Goal: Task Accomplishment & Management: Complete application form

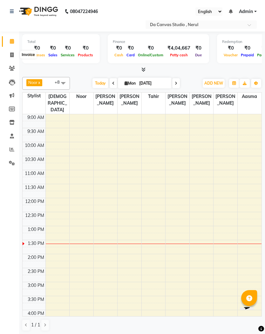
click at [10, 58] on span at bounding box center [11, 54] width 11 height 7
select select "7260"
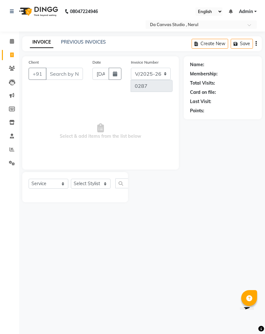
select select "membership"
click at [75, 73] on input "Client" at bounding box center [64, 74] width 37 height 12
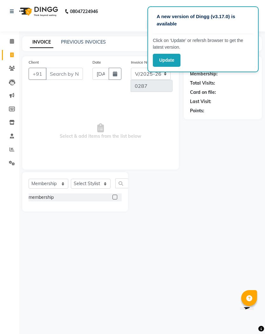
click at [145, 137] on span "Select & add items from the list below" at bounding box center [101, 131] width 144 height 64
click at [58, 72] on input "Client" at bounding box center [64, 74] width 37 height 12
type input "9634305070"
click at [43, 88] on span "Add Client" at bounding box center [44, 85] width 25 height 6
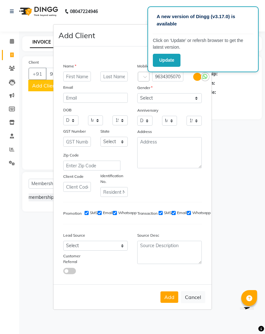
click at [81, 73] on input "text" at bounding box center [77, 77] width 28 height 10
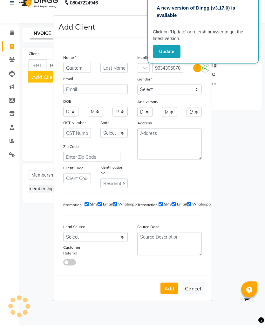
type input "Gautam"
click at [167, 93] on select "Select [DEMOGRAPHIC_DATA] [DEMOGRAPHIC_DATA] Other Prefer Not To Say" at bounding box center [169, 98] width 65 height 10
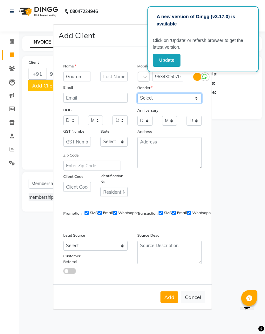
select select "[DEMOGRAPHIC_DATA]"
click at [172, 294] on button "Add" at bounding box center [170, 296] width 18 height 11
select select
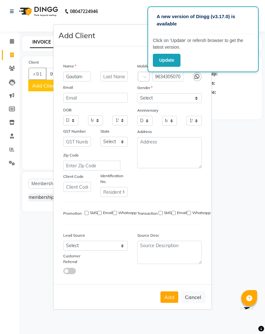
select select
checkbox input "false"
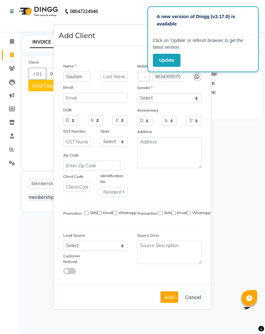
checkbox input "false"
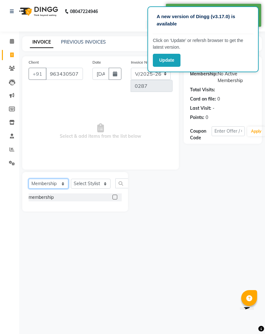
click at [54, 181] on select "Select Service Product Membership Package Voucher Prepaid Gift Card" at bounding box center [49, 184] width 40 height 10
click at [51, 183] on select "Select Service Product Membership Package Voucher Prepaid Gift Card" at bounding box center [49, 184] width 40 height 10
select select "service"
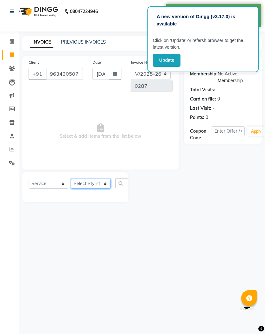
click at [103, 184] on select "Select Stylist Aarti Aasma [PERSON_NAME] [PERSON_NAME] [PERSON_NAME] [PERSON_NA…" at bounding box center [91, 184] width 40 height 10
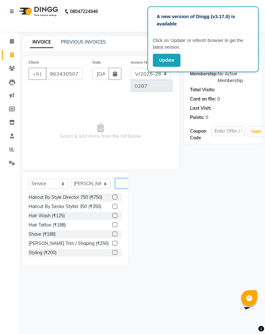
click at [122, 183] on input "text" at bounding box center [122, 183] width 15 height 10
click at [107, 184] on select "Select Stylist Aarti Aasma [PERSON_NAME] [PERSON_NAME] [PERSON_NAME] [PERSON_NA…" at bounding box center [91, 184] width 40 height 10
select select "76878"
click at [47, 183] on select "Select Service Product Membership Package Voucher Prepaid Gift Card" at bounding box center [49, 184] width 40 height 10
click at [123, 183] on input "text" at bounding box center [122, 183] width 15 height 10
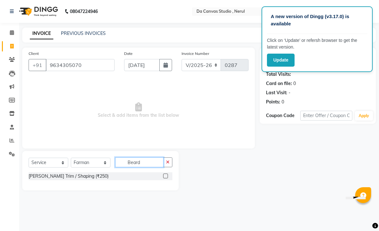
type input "Beard"
click at [138, 79] on span "Select & add items from the list below" at bounding box center [139, 111] width 220 height 64
click at [147, 171] on div "Select Service Product Membership Package Voucher Prepaid Gift Card Select Styl…" at bounding box center [101, 165] width 144 height 15
click at [163, 176] on label at bounding box center [165, 176] width 5 height 5
click at [163, 176] on input "checkbox" at bounding box center [165, 176] width 4 height 4
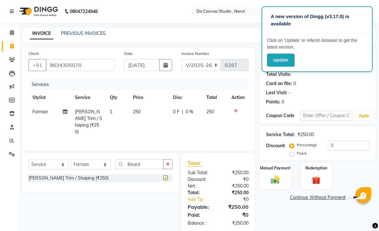
checkbox input "false"
click at [147, 161] on input "Beard" at bounding box center [139, 165] width 48 height 10
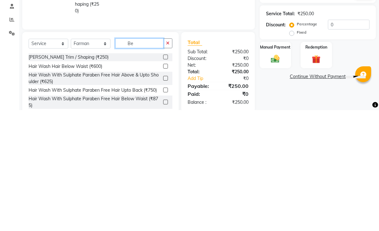
type input "B"
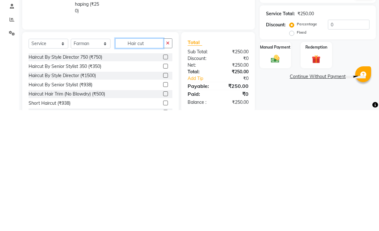
type input "Hair cut"
click at [51, 184] on div "Haircut By Senior Stylist 350 (₹350)" at bounding box center [65, 187] width 73 height 7
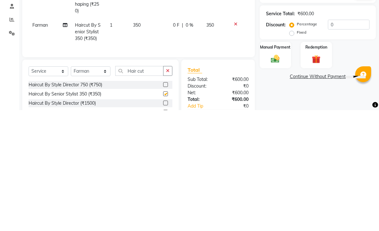
scroll to position [24, 0]
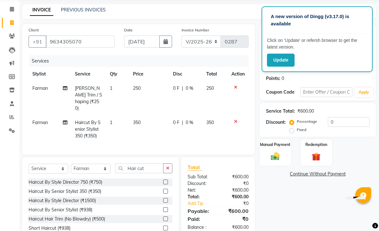
checkbox input "false"
click at [171, 164] on button "button" at bounding box center [167, 169] width 9 height 10
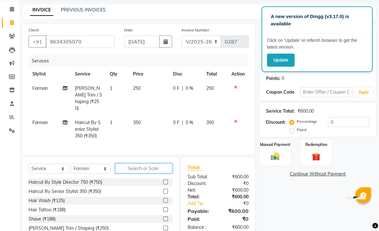
scroll to position [23, 0]
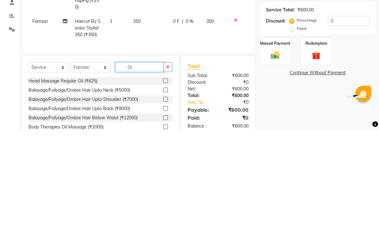
type input "O"
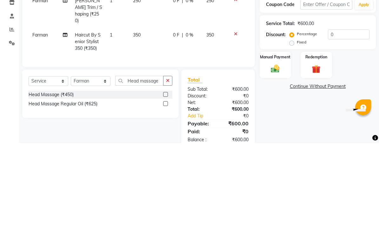
scroll to position [32, 0]
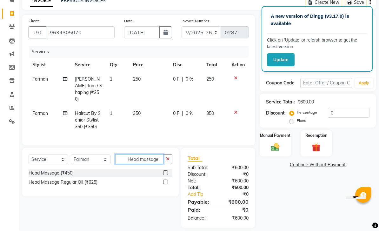
type input "Head massage"
click at [165, 171] on label at bounding box center [165, 173] width 5 height 5
click at [165, 172] on input "checkbox" at bounding box center [165, 174] width 4 height 4
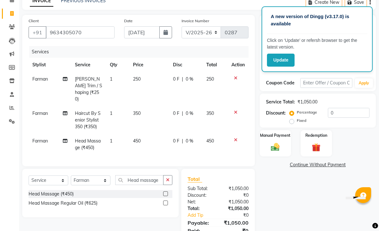
checkbox input "false"
click at [153, 175] on input "Head massage" at bounding box center [139, 180] width 48 height 10
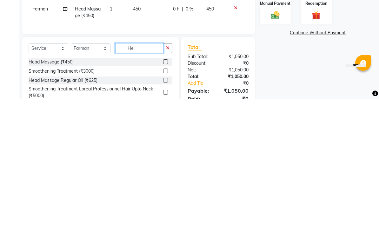
type input "H"
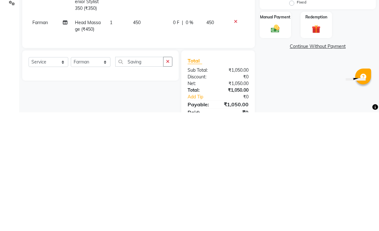
scroll to position [53, 0]
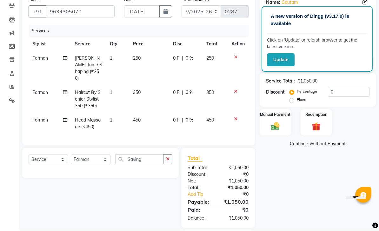
click at [161, 148] on div "Select Service Product Membership Package Voucher Prepaid Gift Card Select Styl…" at bounding box center [100, 163] width 157 height 30
click at [150, 155] on input "Saving" at bounding box center [139, 160] width 48 height 10
click at [147, 155] on input "Save" at bounding box center [139, 160] width 48 height 10
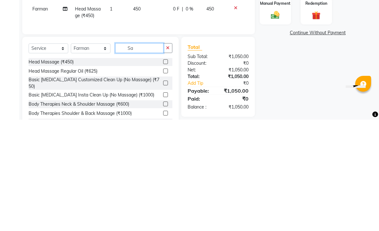
type input "S"
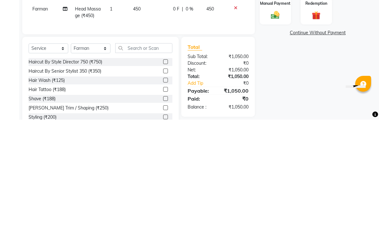
click at [265, 61] on div "Name: Gautam Membership: No Active Membership Total Visits: Card on file: 0 Las…" at bounding box center [320, 118] width 121 height 248
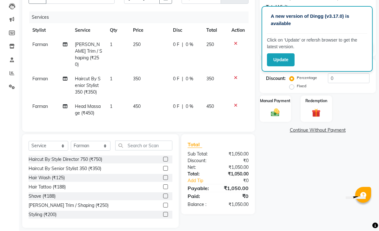
click at [165, 185] on label at bounding box center [165, 187] width 5 height 5
click at [165, 186] on input "checkbox" at bounding box center [165, 188] width 4 height 4
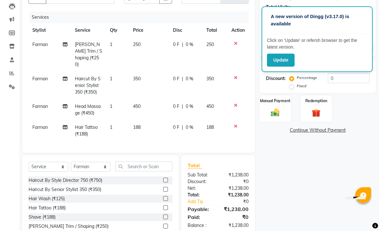
checkbox input "false"
click at [156, 162] on input "text" at bounding box center [143, 167] width 57 height 10
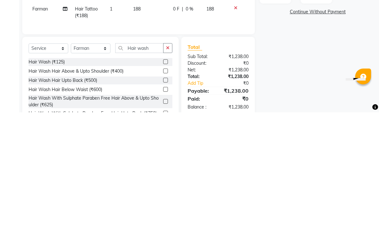
scroll to position [88, 0]
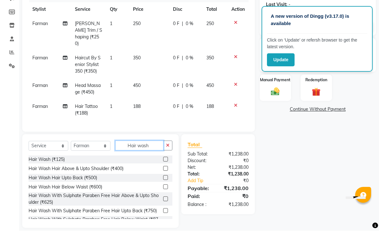
type input "Hair wash"
click at [163, 157] on label at bounding box center [165, 159] width 5 height 5
click at [163, 158] on input "checkbox" at bounding box center [165, 160] width 4 height 4
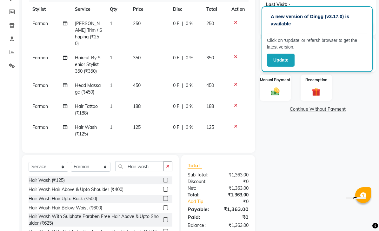
checkbox input "false"
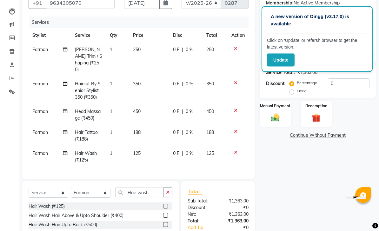
scroll to position [0, 0]
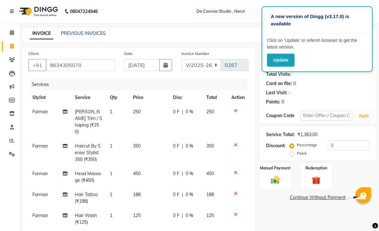
click at [184, 109] on div "0 F | 0 %" at bounding box center [186, 112] width 26 height 7
select select "76878"
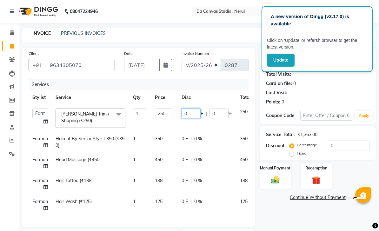
click at [194, 112] on input "0" at bounding box center [191, 114] width 19 height 10
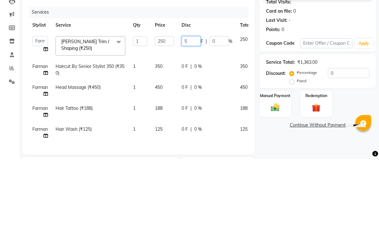
type input "50"
click at [199, 136] on div "0 F | 0 %" at bounding box center [207, 139] width 51 height 7
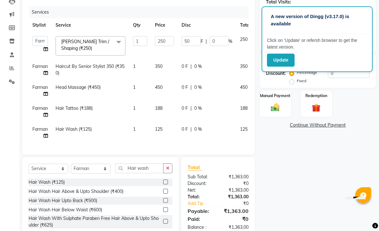
select select "76878"
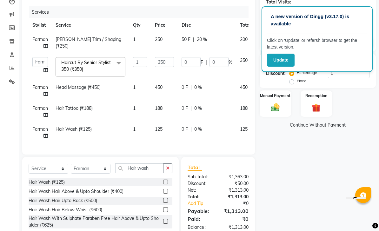
click at [201, 88] on span "0 %" at bounding box center [199, 87] width 8 height 7
select select "76878"
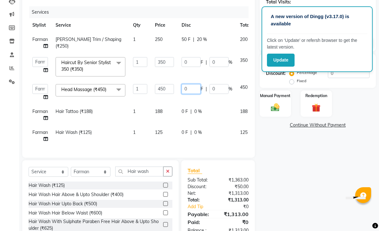
click at [190, 88] on input "0" at bounding box center [191, 89] width 19 height 10
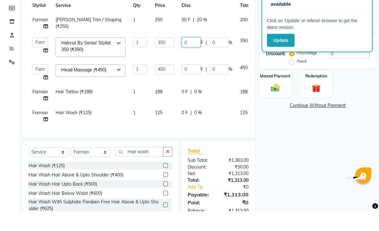
click at [190, 58] on input "0" at bounding box center [191, 63] width 19 height 10
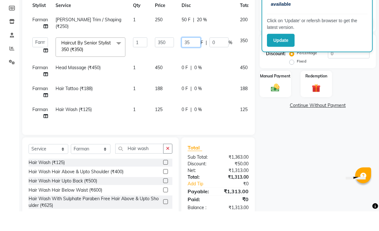
type input "350"
click at [198, 65] on tbody "[PERSON_NAME] Trim / Shaping (₹250) 1 250 50 F | 20 % 200 Aarti Aasma [PERSON_N…" at bounding box center [152, 88] width 247 height 111
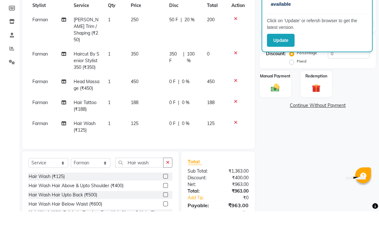
scroll to position [92, 0]
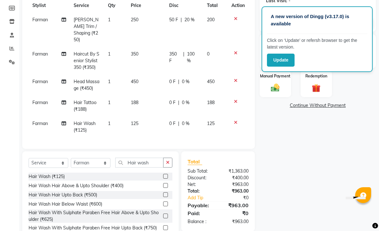
click at [184, 79] on span "0 %" at bounding box center [186, 82] width 8 height 7
select select "76878"
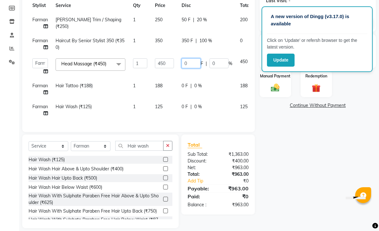
click at [190, 63] on input "0" at bounding box center [191, 63] width 19 height 10
type input "450"
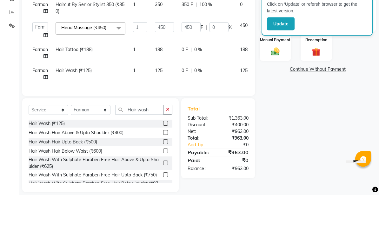
click at [198, 50] on tbody "[PERSON_NAME] Trim / Shaping (₹250) 1 250 50 F | 20 % 200 Farman Haircut By Sen…" at bounding box center [152, 67] width 247 height 108
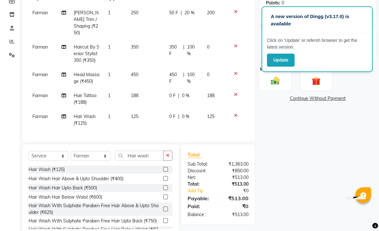
click at [187, 92] on span "0 %" at bounding box center [186, 95] width 8 height 7
select select "76878"
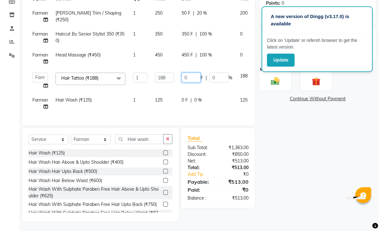
click at [189, 76] on input "0" at bounding box center [191, 78] width 19 height 10
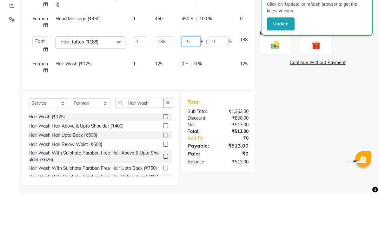
type input "150"
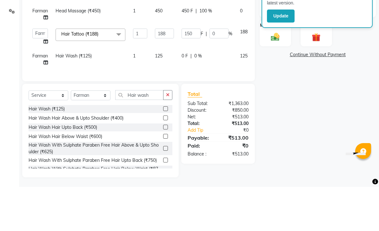
click at [200, 55] on tbody "[PERSON_NAME] Trim / Shaping (₹250) 1 250 50 F | 20 % 200 Farman Haircut By Sen…" at bounding box center [152, 60] width 247 height 108
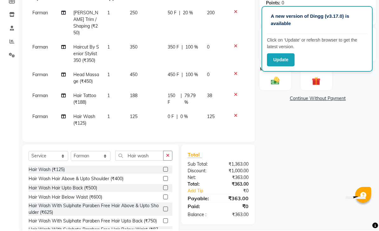
scroll to position [99, 0]
click at [184, 113] on span "0 %" at bounding box center [185, 116] width 8 height 7
select select "76878"
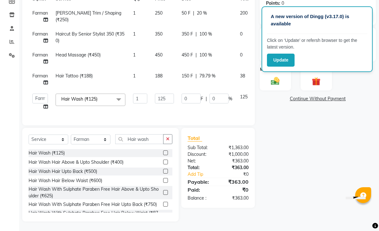
scroll to position [99, 0]
click at [193, 97] on input "0" at bounding box center [191, 99] width 19 height 10
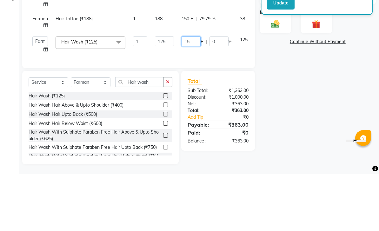
type input "150"
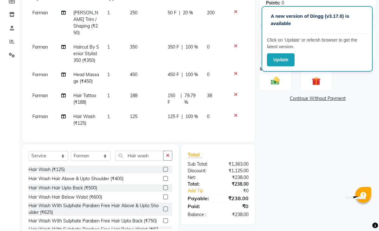
click at [81, 114] on span "Hair Wash (₹125)" at bounding box center [84, 120] width 22 height 12
select select "76878"
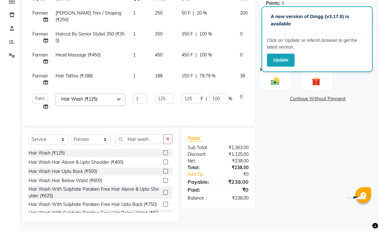
click at [100, 97] on link "x" at bounding box center [99, 99] width 3 height 6
checkbox input "false"
type input "0"
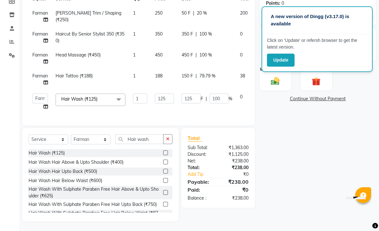
type input "0"
click at [82, 97] on span "Select" at bounding box center [91, 99] width 70 height 11
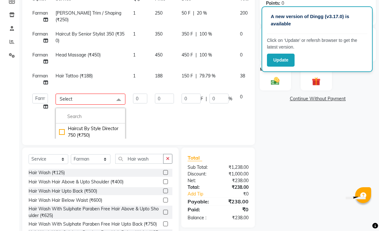
click at [99, 99] on span "Select" at bounding box center [91, 99] width 70 height 11
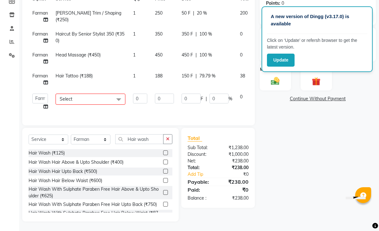
click at [85, 97] on span "Select" at bounding box center [91, 99] width 70 height 11
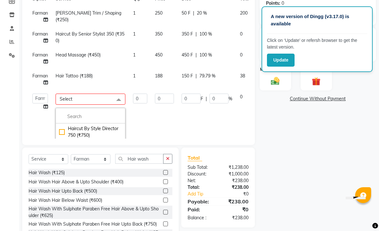
click at [74, 98] on span "Select" at bounding box center [91, 99] width 70 height 11
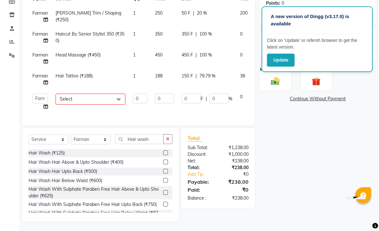
click at [101, 72] on td "Hair Tattoo (₹188)" at bounding box center [91, 79] width 78 height 21
select select "76878"
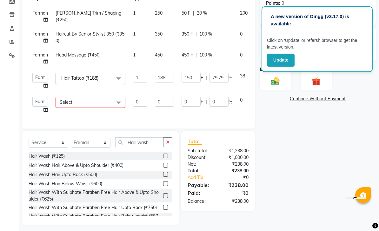
click at [106, 100] on span "Select" at bounding box center [91, 102] width 70 height 11
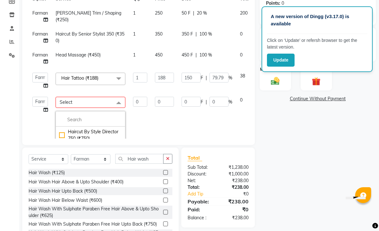
click at [142, 121] on td "0" at bounding box center [140, 143] width 22 height 100
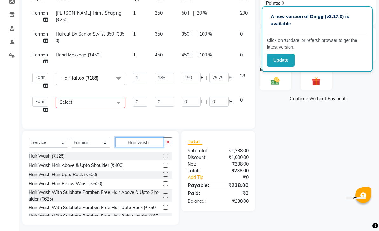
click at [154, 140] on input "Hair wash" at bounding box center [139, 143] width 48 height 10
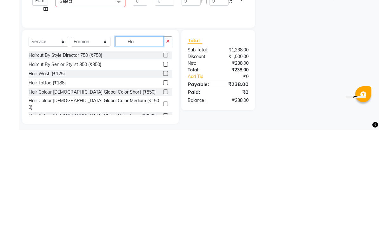
type input "H"
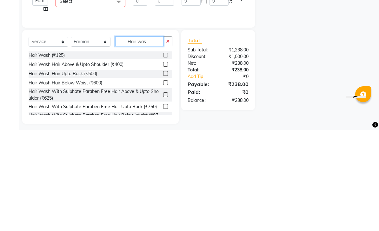
type input "Hair wash"
click at [164, 154] on label at bounding box center [165, 156] width 5 height 5
click at [164, 154] on input "checkbox" at bounding box center [165, 156] width 4 height 4
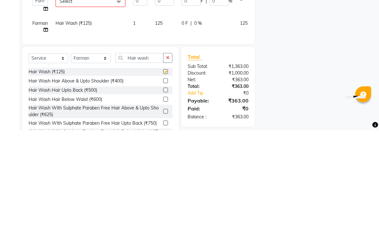
scroll to position [102, 0]
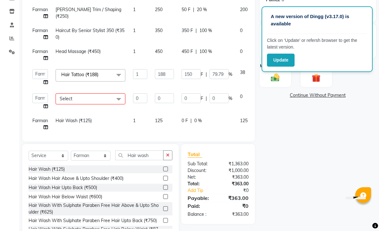
click at [171, 171] on div at bounding box center [167, 170] width 9 height 8
click at [163, 167] on label at bounding box center [165, 169] width 5 height 5
click at [163, 167] on input "checkbox" at bounding box center [165, 169] width 4 height 4
checkbox input "false"
click at [93, 96] on span "Select" at bounding box center [91, 98] width 70 height 11
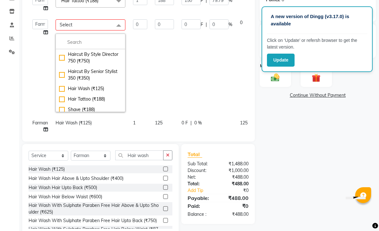
scroll to position [74, 0]
click at [83, 86] on div "Hair Wash (₹125)" at bounding box center [90, 88] width 63 height 7
checkbox input "true"
type input "1"
type input "125"
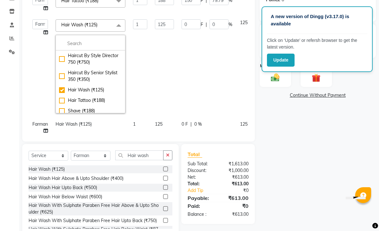
click at [265, 167] on div "Name: Gautam Membership: No Active Membership Total Visits: Card on file: 0 Las…" at bounding box center [320, 91] width 121 height 293
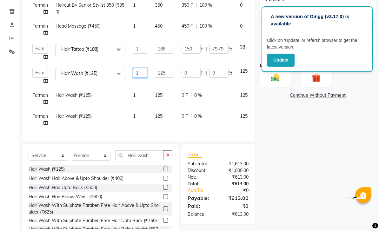
click at [141, 74] on input "1" at bounding box center [140, 73] width 14 height 10
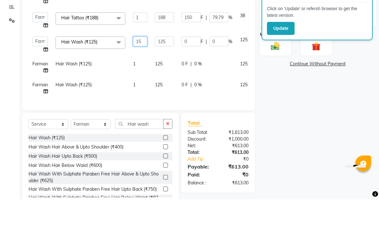
type input "150"
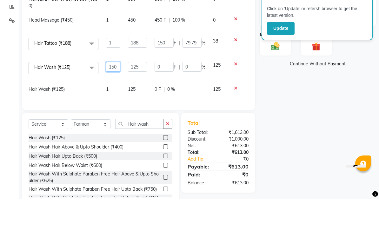
scroll to position [0, 27]
click at [265, 58] on div "Name: Gautam Membership: No Active Membership Total Visits: Card on file: 0 Las…" at bounding box center [320, 92] width 121 height 293
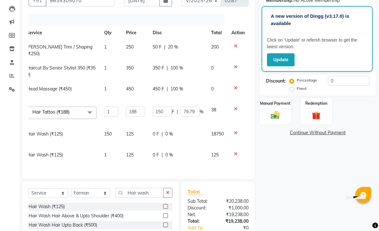
scroll to position [65, 0]
click at [234, 134] on icon at bounding box center [235, 133] width 3 height 4
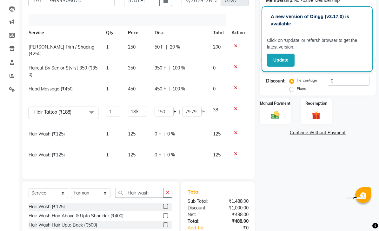
scroll to position [0, 27]
click at [236, 156] on icon at bounding box center [235, 154] width 3 height 4
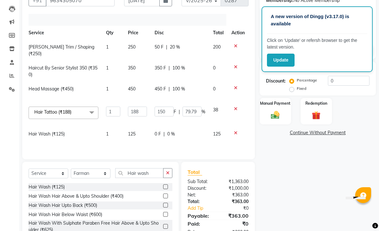
click at [243, 107] on div at bounding box center [238, 109] width 13 height 4
click at [236, 109] on icon at bounding box center [235, 109] width 3 height 4
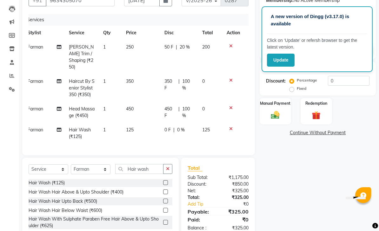
scroll to position [0, 5]
click at [235, 127] on div at bounding box center [233, 129] width 13 height 4
click at [232, 127] on icon at bounding box center [230, 129] width 3 height 4
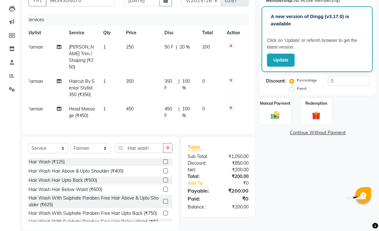
click at [233, 124] on div "Client [PHONE_NUMBER] Date [DATE] Invoice Number V/2025 V/[PHONE_NUMBER] Servic…" at bounding box center [138, 59] width 233 height 152
click at [231, 106] on icon at bounding box center [230, 108] width 3 height 4
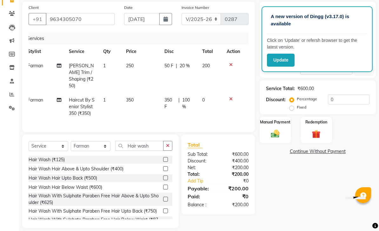
click at [229, 63] on icon at bounding box center [230, 65] width 3 height 4
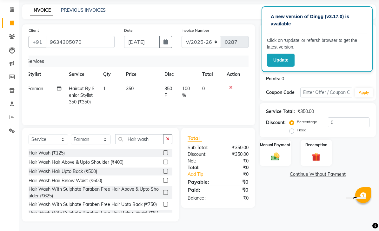
scroll to position [23, 0]
click at [233, 85] on td at bounding box center [233, 96] width 21 height 28
click at [229, 90] on icon at bounding box center [230, 87] width 3 height 4
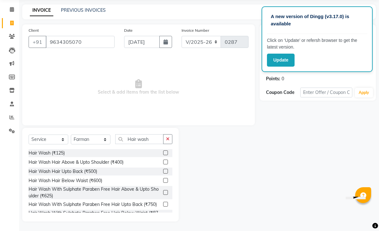
click at [231, 88] on span "Select & add items from the list below" at bounding box center [139, 88] width 220 height 64
click at [47, 139] on select "Select Service Product Membership Package Voucher Prepaid Gift Card" at bounding box center [49, 140] width 40 height 10
click at [173, 139] on button "button" at bounding box center [167, 139] width 9 height 10
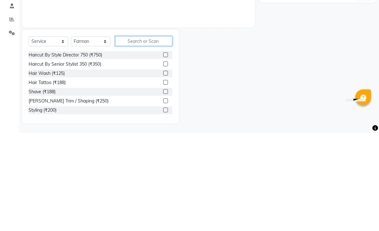
click at [147, 134] on input "text" at bounding box center [143, 139] width 57 height 10
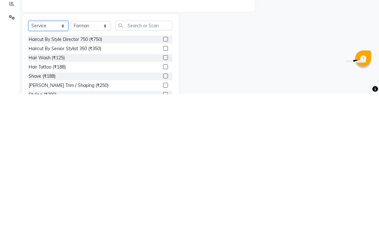
click at [50, 158] on select "Select Service Product Membership Package Voucher Prepaid Gift Card" at bounding box center [49, 163] width 40 height 10
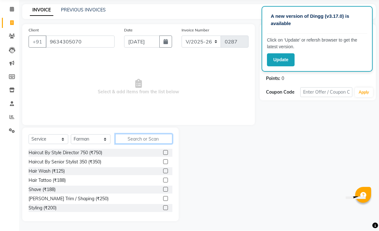
click at [148, 137] on input "text" at bounding box center [143, 139] width 57 height 10
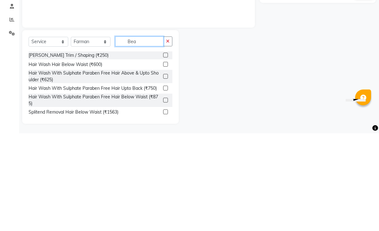
scroll to position [0, 0]
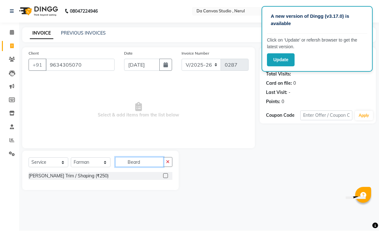
type input "Beard"
click at [164, 176] on label at bounding box center [165, 176] width 5 height 5
click at [164, 176] on input "checkbox" at bounding box center [165, 176] width 4 height 4
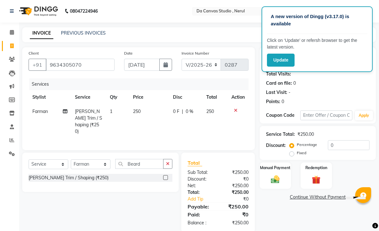
checkbox input "false"
click at [147, 160] on input "Beard" at bounding box center [139, 164] width 48 height 10
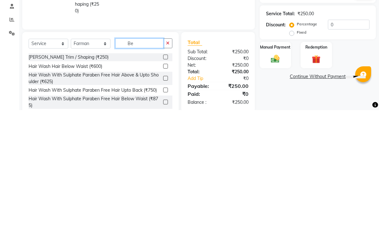
type input "B"
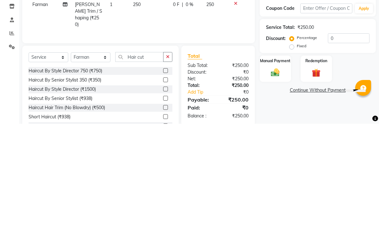
scroll to position [23, 0]
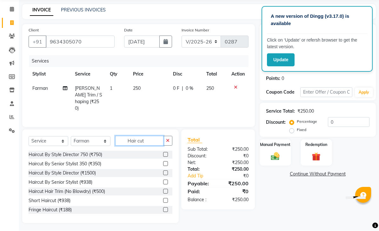
type input "Hair cut"
click at [166, 162] on label at bounding box center [165, 164] width 5 height 5
click at [166, 162] on input "checkbox" at bounding box center [165, 164] width 4 height 4
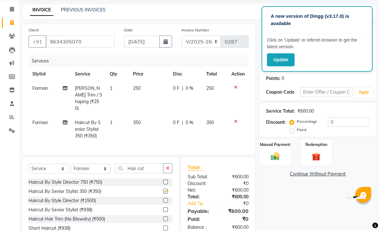
scroll to position [24, 0]
checkbox input "false"
click at [148, 164] on input "Hair cut" at bounding box center [139, 169] width 48 height 10
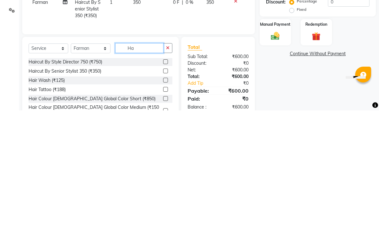
type input "H"
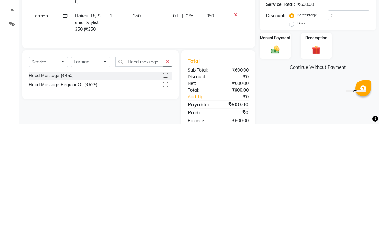
scroll to position [32, 0]
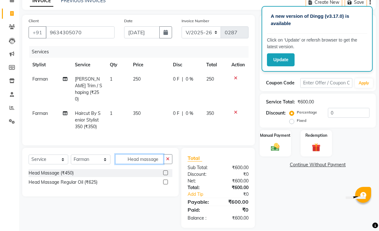
type input "Head massage"
click at [167, 171] on label at bounding box center [165, 173] width 5 height 5
click at [167, 172] on input "checkbox" at bounding box center [165, 174] width 4 height 4
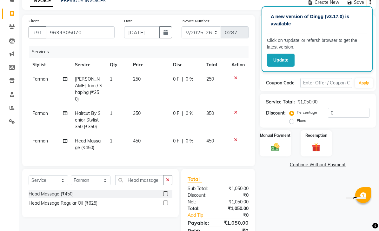
checkbox input "false"
click at [153, 175] on input "Head massage" at bounding box center [139, 180] width 48 height 10
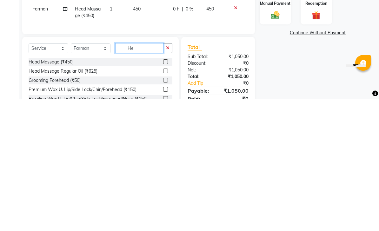
type input "H"
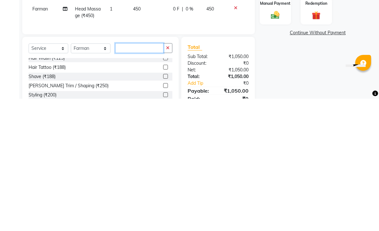
scroll to position [24, 0]
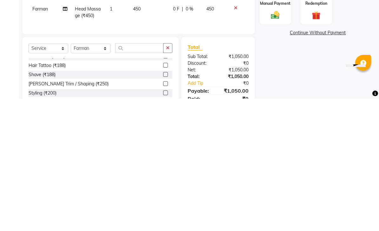
click at [167, 205] on label at bounding box center [165, 207] width 5 height 5
click at [167, 205] on input "checkbox" at bounding box center [165, 207] width 4 height 4
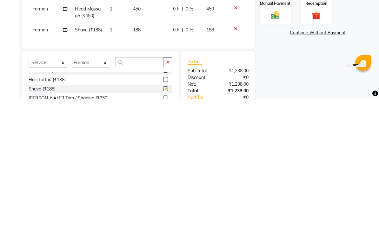
scroll to position [67, 0]
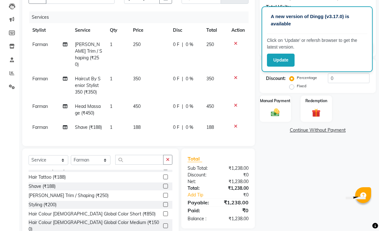
checkbox input "false"
click at [136, 158] on input "text" at bounding box center [139, 160] width 48 height 10
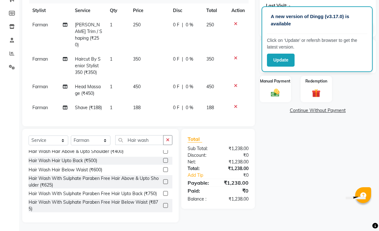
scroll to position [87, 0]
click at [153, 140] on input "Hair wash" at bounding box center [139, 141] width 48 height 10
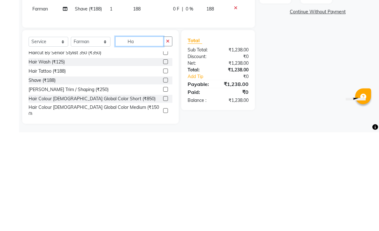
type input "H"
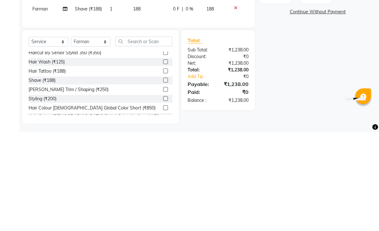
click at [166, 159] on label at bounding box center [165, 161] width 5 height 5
click at [166, 159] on input "checkbox" at bounding box center [165, 161] width 4 height 4
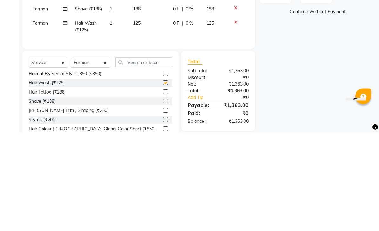
scroll to position [88, 0]
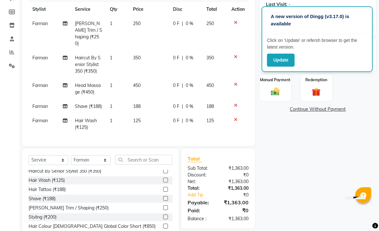
checkbox input "false"
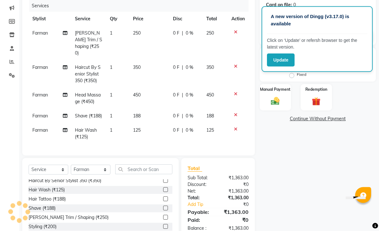
scroll to position [79, 0]
click at [181, 30] on td "0 F | 0 %" at bounding box center [185, 43] width 33 height 34
select select "76878"
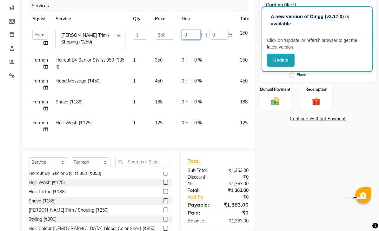
click at [192, 33] on input "0" at bounding box center [191, 35] width 19 height 10
type input "50"
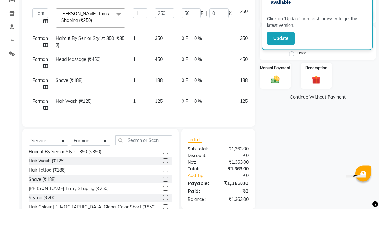
click at [184, 57] on div "0 F | 0 %" at bounding box center [207, 60] width 51 height 7
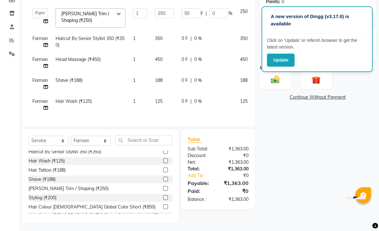
select select "76878"
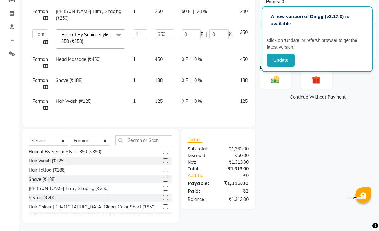
click at [187, 57] on span "0 F" at bounding box center [185, 59] width 6 height 7
select select "76878"
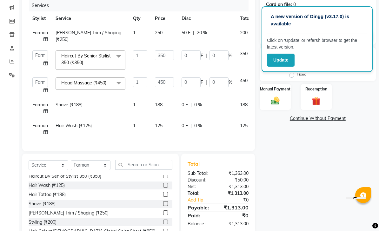
scroll to position [79, 0]
click at [192, 52] on input "0" at bounding box center [191, 56] width 19 height 10
type input "350"
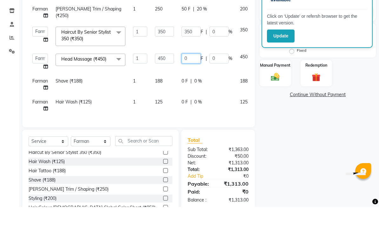
click at [192, 78] on input "0" at bounding box center [191, 83] width 19 height 10
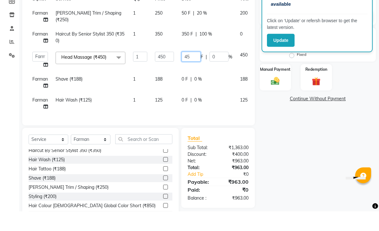
type input "450"
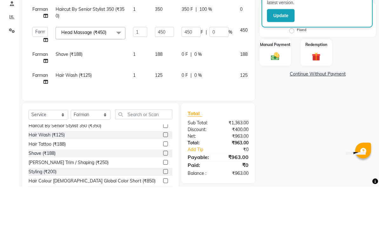
click at [188, 53] on tbody "[PERSON_NAME] Trim / Shaping (₹250) 1 250 50 F | 20 % 200 Farman Haircut By Sen…" at bounding box center [152, 80] width 247 height 108
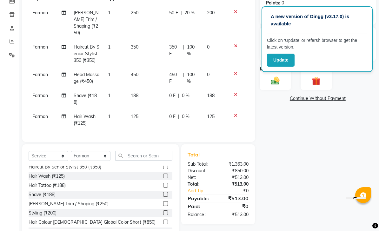
click at [174, 92] on span "0 F" at bounding box center [172, 95] width 6 height 7
select select "76878"
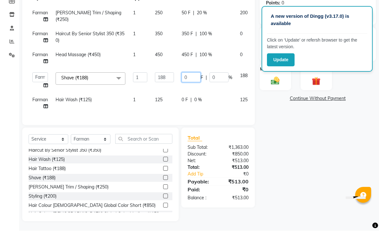
click at [192, 77] on input "0" at bounding box center [191, 78] width 19 height 10
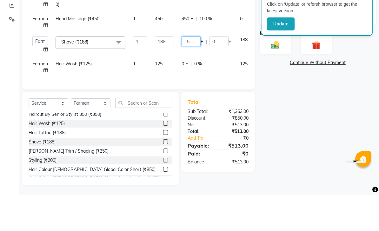
type input "150"
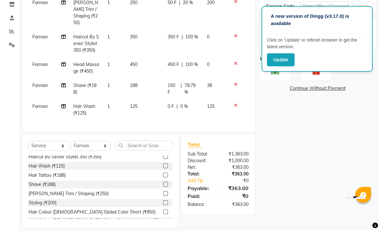
click at [173, 100] on td "0 F | 0 %" at bounding box center [183, 110] width 39 height 21
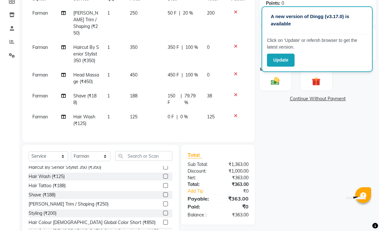
select select "76878"
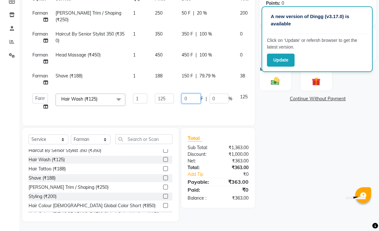
click at [191, 95] on input "0" at bounding box center [191, 99] width 19 height 10
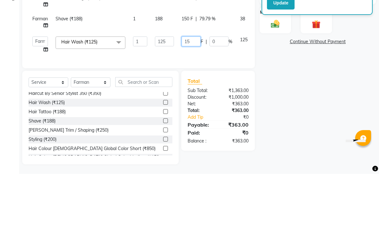
type input "150"
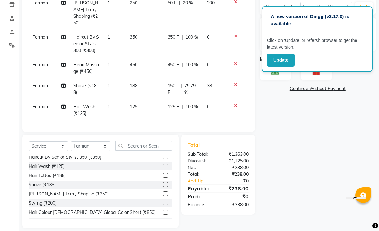
click at [133, 104] on span "125" at bounding box center [134, 107] width 8 height 6
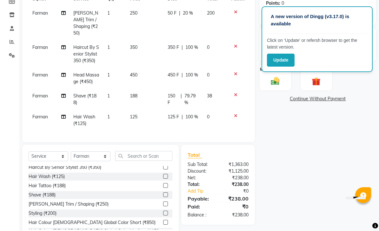
select select "76878"
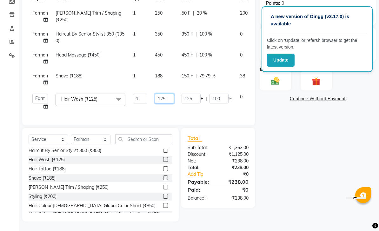
click at [167, 98] on input "125" at bounding box center [164, 99] width 19 height 10
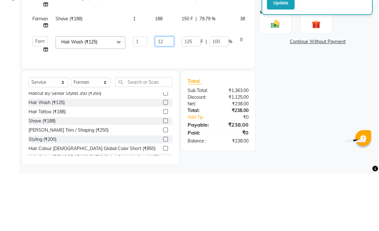
type input "1"
type input "150"
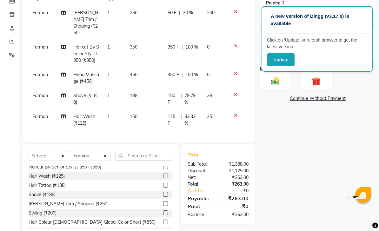
click at [175, 114] on span "125 F" at bounding box center [173, 120] width 10 height 13
select select "76878"
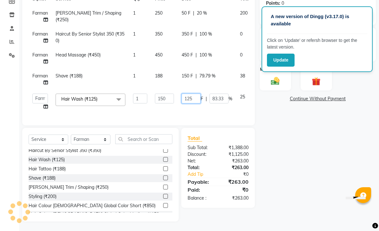
click at [193, 98] on input "125" at bounding box center [191, 99] width 19 height 10
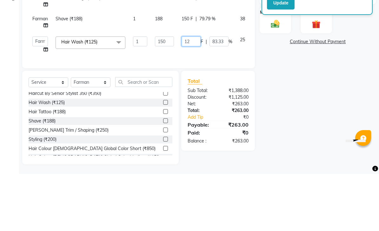
type input "1"
type input "150"
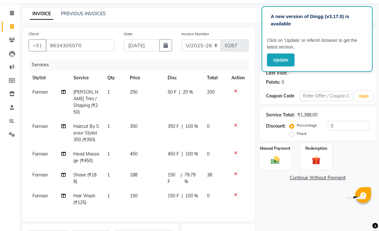
scroll to position [20, 0]
click at [134, 172] on span "188" at bounding box center [134, 175] width 8 height 6
select select "76878"
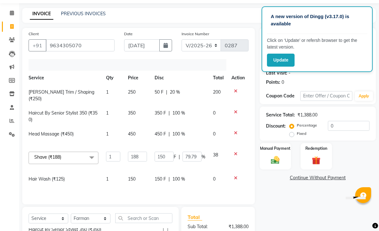
scroll to position [0, 27]
click at [168, 157] on input "150" at bounding box center [164, 157] width 19 height 10
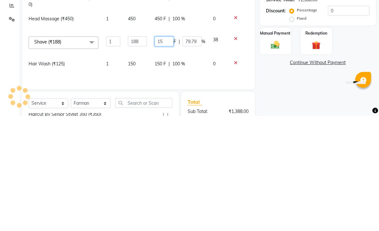
type input "1"
type input "38"
click at [227, 148] on tr "Aarti Aasma [PERSON_NAME] [PERSON_NAME] [PERSON_NAME] [PERSON_NAME] [PERSON_NAM…" at bounding box center [125, 160] width 247 height 24
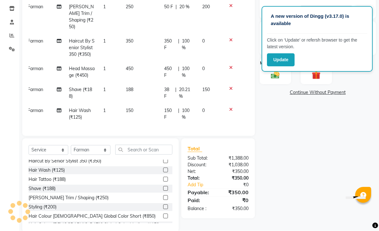
scroll to position [109, 0]
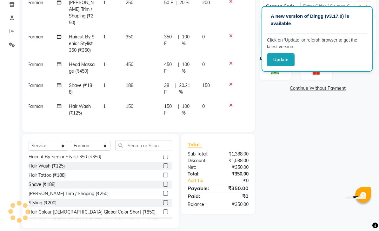
click at [172, 104] on span "150 F" at bounding box center [169, 110] width 11 height 13
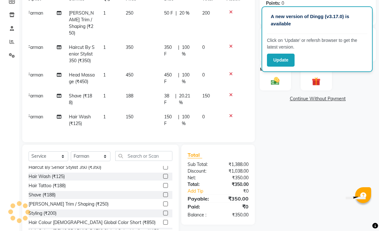
select select "76878"
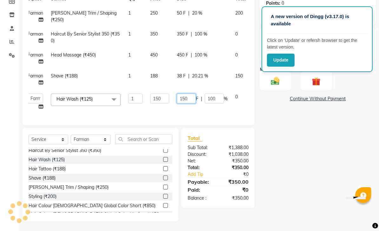
click at [191, 99] on input "150" at bounding box center [186, 99] width 19 height 10
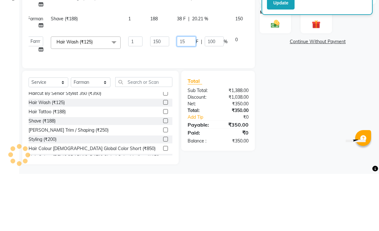
type input "1"
click at [234, 90] on tr "Aarti Aasma [PERSON_NAME] [PERSON_NAME] [PERSON_NAME] [PERSON_NAME] [PERSON_NAM…" at bounding box center [147, 102] width 247 height 24
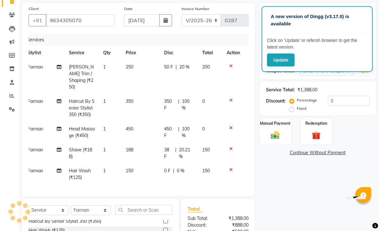
scroll to position [35, 0]
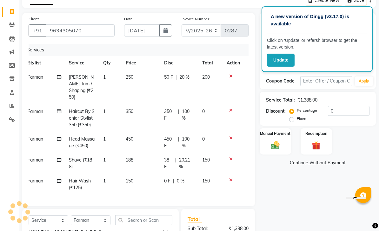
click at [206, 153] on td "150" at bounding box center [211, 163] width 24 height 21
select select "76878"
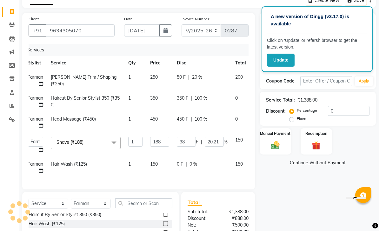
scroll to position [0, 9]
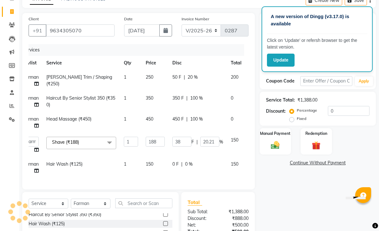
click at [186, 120] on div "450 F | 100 %" at bounding box center [198, 119] width 51 height 7
select select "76878"
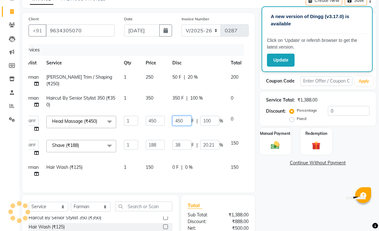
click at [188, 121] on input "450" at bounding box center [182, 121] width 19 height 10
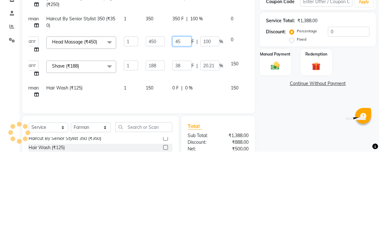
type input "4"
click at [242, 112] on td "0" at bounding box center [236, 124] width 18 height 24
select select "76878"
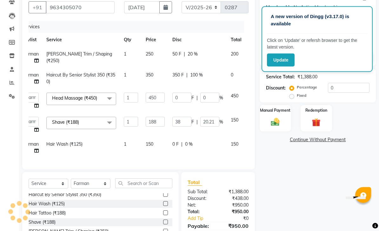
scroll to position [54, 0]
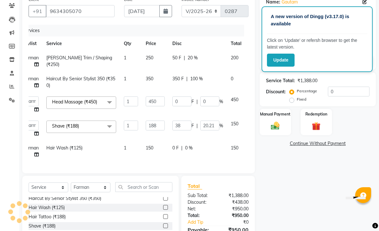
click at [185, 77] on div "350 F | 100 %" at bounding box center [198, 79] width 51 height 7
select select "76878"
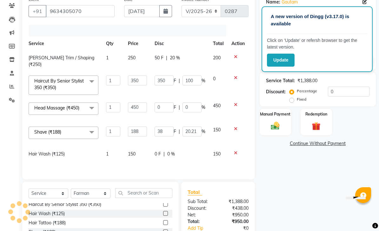
scroll to position [0, 27]
click at [168, 81] on input "350" at bounding box center [164, 81] width 19 height 10
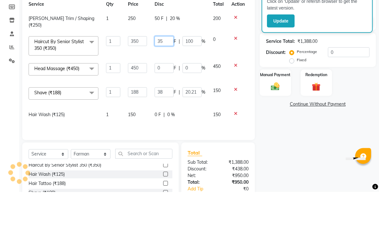
type input "3"
click at [227, 72] on td "0" at bounding box center [218, 85] width 18 height 27
select select "76878"
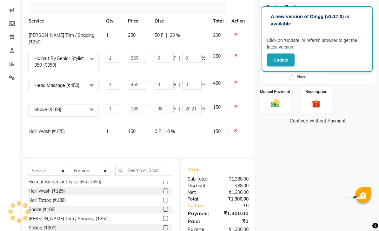
scroll to position [0, 0]
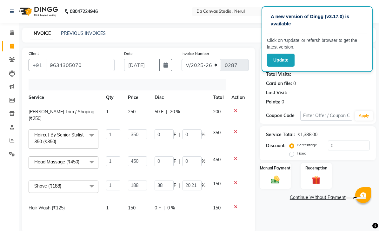
click at [164, 109] on span "50 F" at bounding box center [159, 112] width 9 height 7
select select "76878"
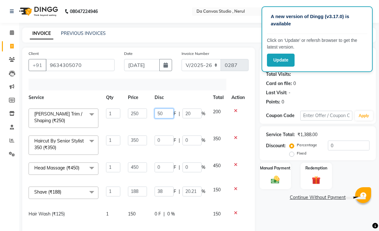
click at [167, 112] on input "50" at bounding box center [164, 114] width 19 height 10
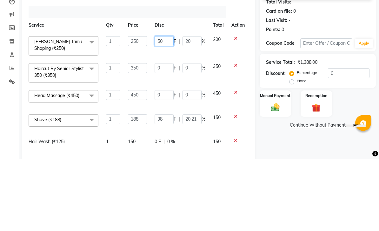
type input "5"
click at [243, 132] on td at bounding box center [238, 145] width 21 height 27
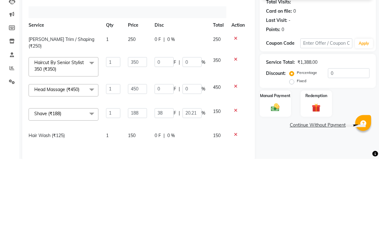
scroll to position [72, 0]
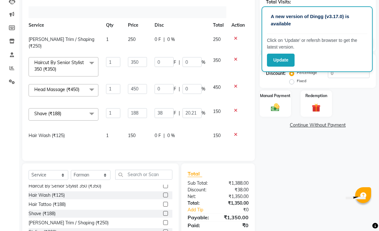
click at [246, 150] on div "Services Stylist Service Qty Price Disc Total Action [PERSON_NAME] Trim / Shapi…" at bounding box center [139, 80] width 220 height 148
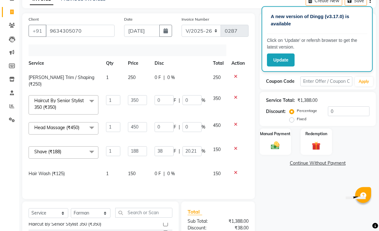
scroll to position [34, 0]
click at [144, 127] on input "450" at bounding box center [137, 127] width 19 height 10
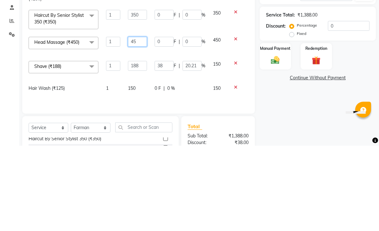
type input "4"
type input "520"
click at [246, 143] on td at bounding box center [238, 155] width 21 height 24
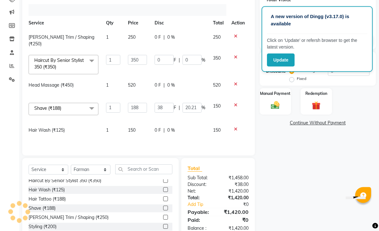
scroll to position [0, 0]
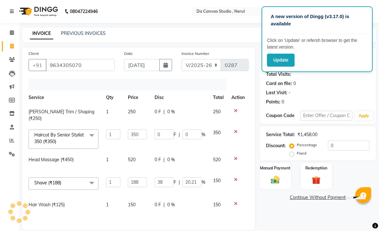
click at [265, 173] on div "Manual Payment" at bounding box center [275, 176] width 31 height 27
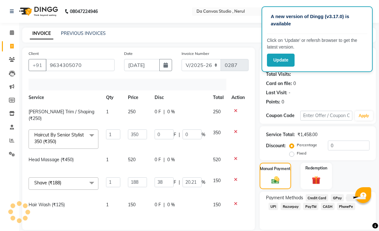
click at [265, 208] on span "CASH" at bounding box center [328, 206] width 14 height 7
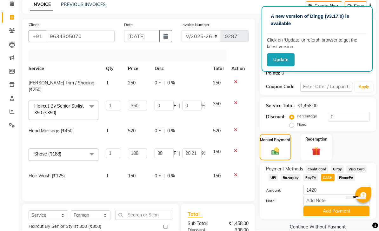
scroll to position [32, 0]
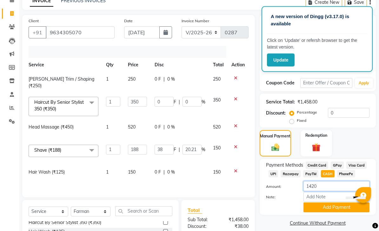
click at [265, 187] on input "1420" at bounding box center [337, 187] width 66 height 10
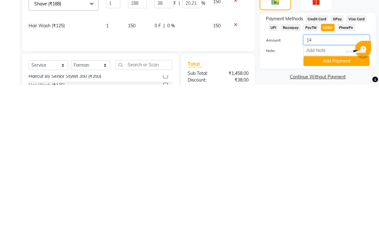
type input "1"
type input "500"
click at [265, 203] on button "Add Payment" at bounding box center [337, 208] width 66 height 10
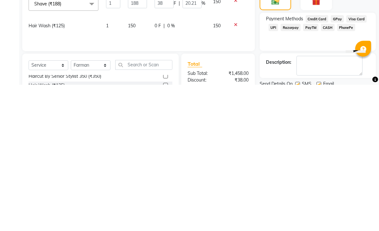
scroll to position [105, 0]
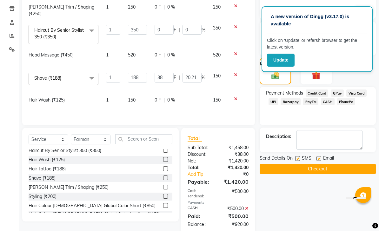
click at [265, 94] on span "GPay" at bounding box center [337, 93] width 13 height 7
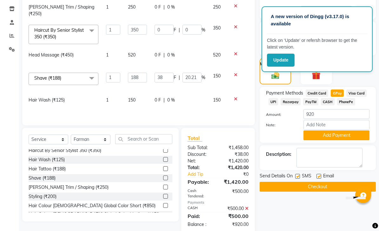
click at [265, 136] on button "Add Payment" at bounding box center [337, 136] width 66 height 10
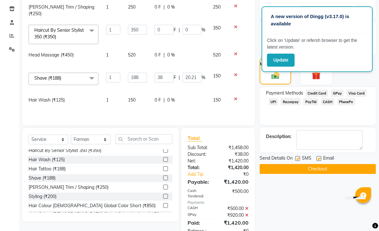
click at [265, 170] on button "Checkout" at bounding box center [318, 169] width 116 height 10
